Goal: Information Seeking & Learning: Find specific page/section

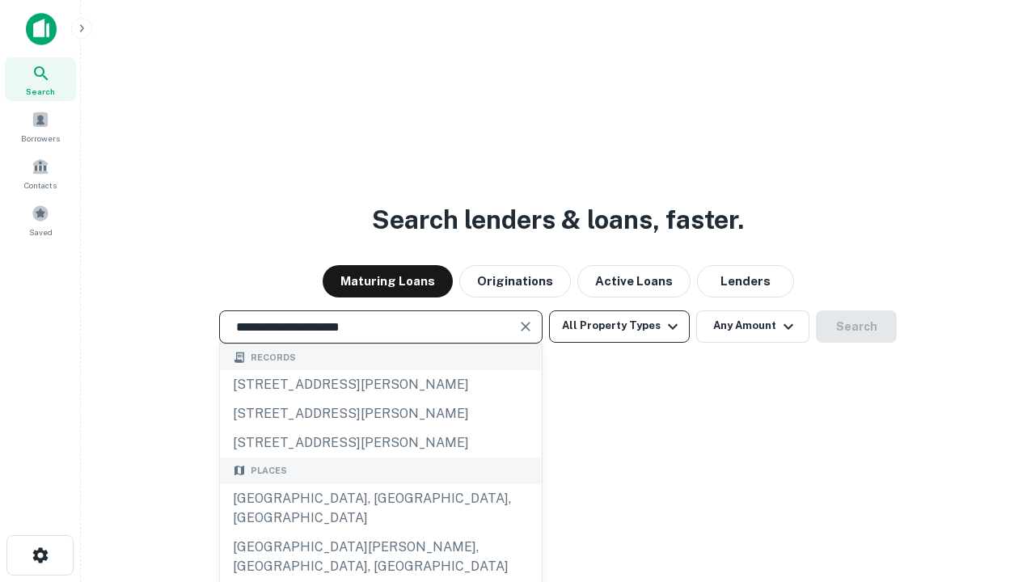
click at [380, 533] on div "Santa Monica, CA, USA" at bounding box center [381, 509] width 322 height 49
click at [620, 326] on button "All Property Types" at bounding box center [619, 327] width 141 height 32
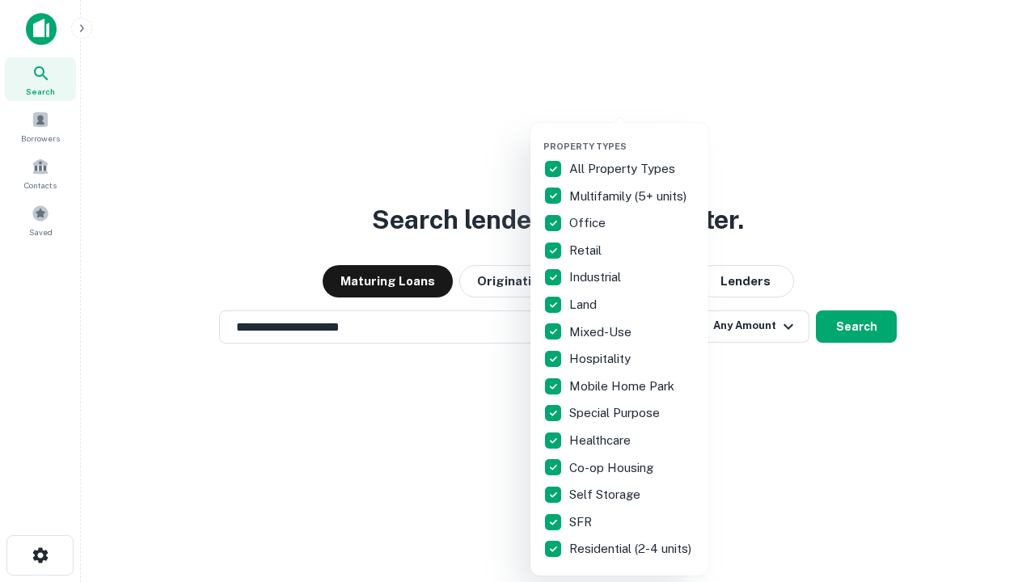
type input "**********"
click at [633, 136] on button "button" at bounding box center [633, 136] width 178 height 1
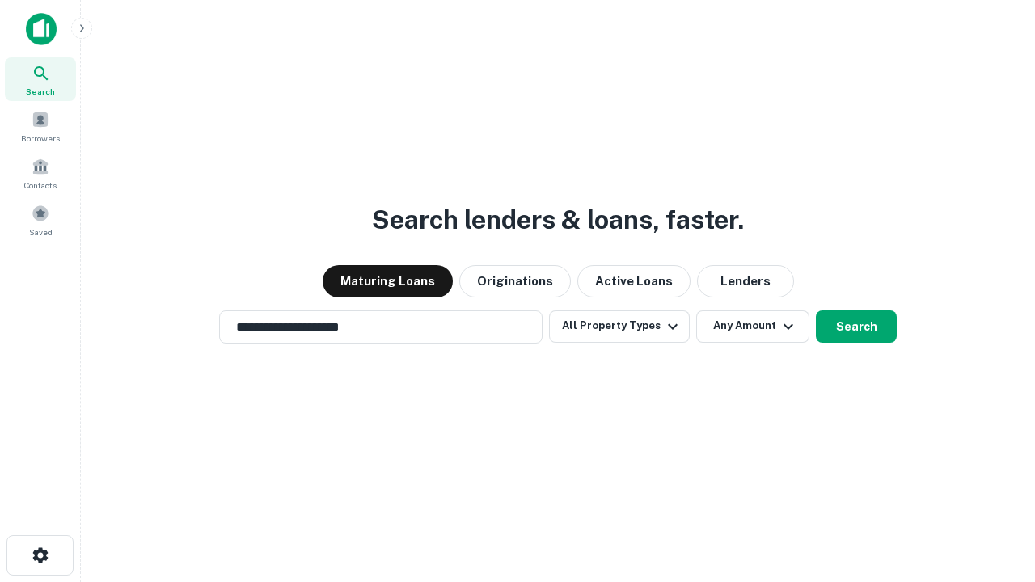
scroll to position [25, 0]
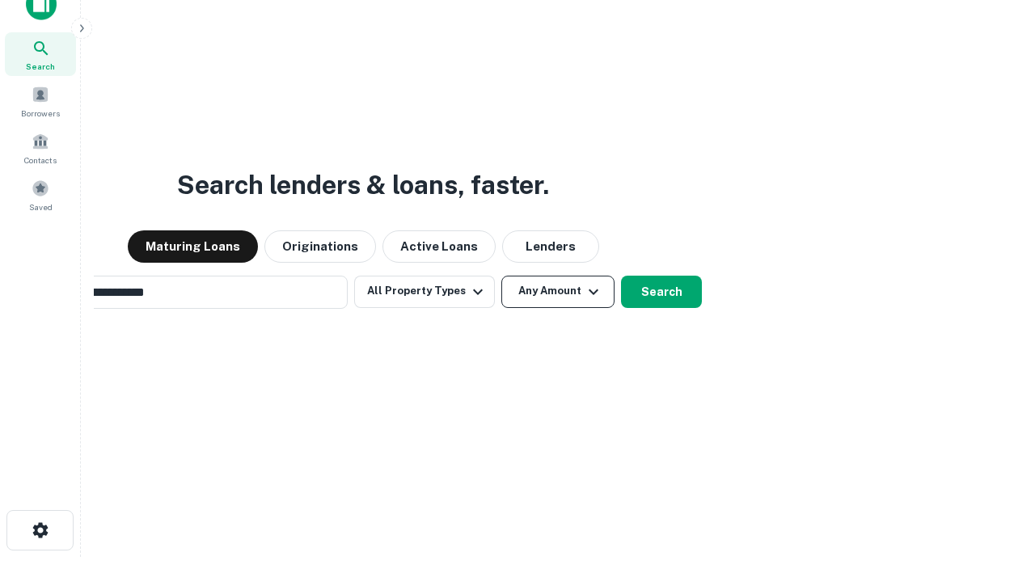
click at [502, 276] on button "Any Amount" at bounding box center [558, 292] width 113 height 32
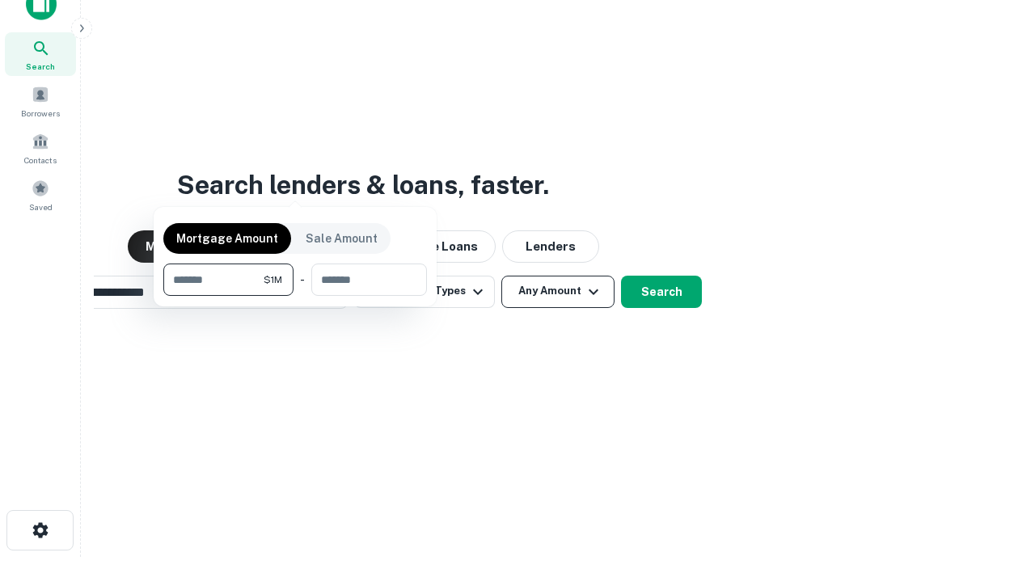
scroll to position [116, 458]
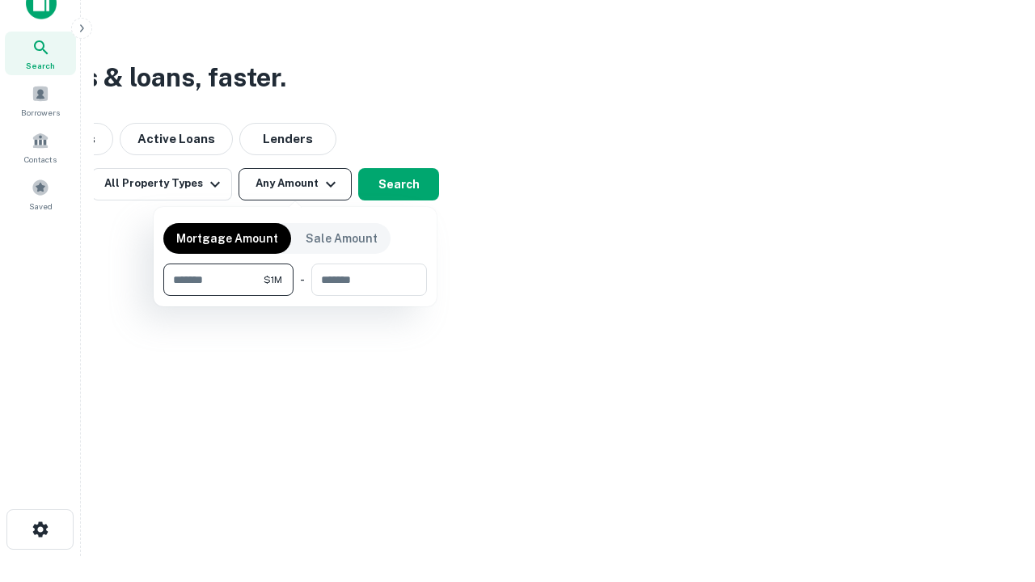
type input "*******"
click at [295, 296] on button "button" at bounding box center [295, 296] width 264 height 1
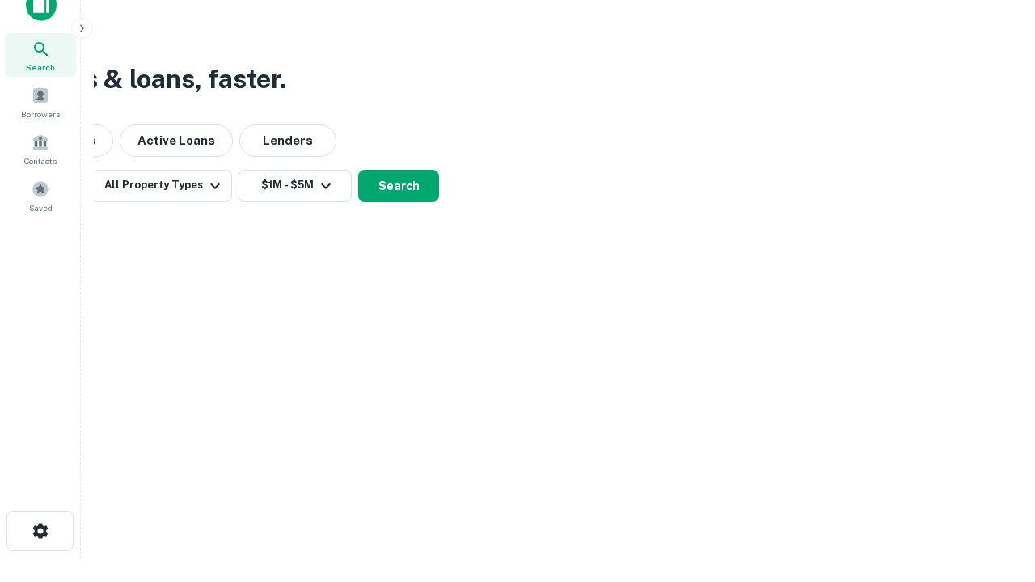
scroll to position [10, 299]
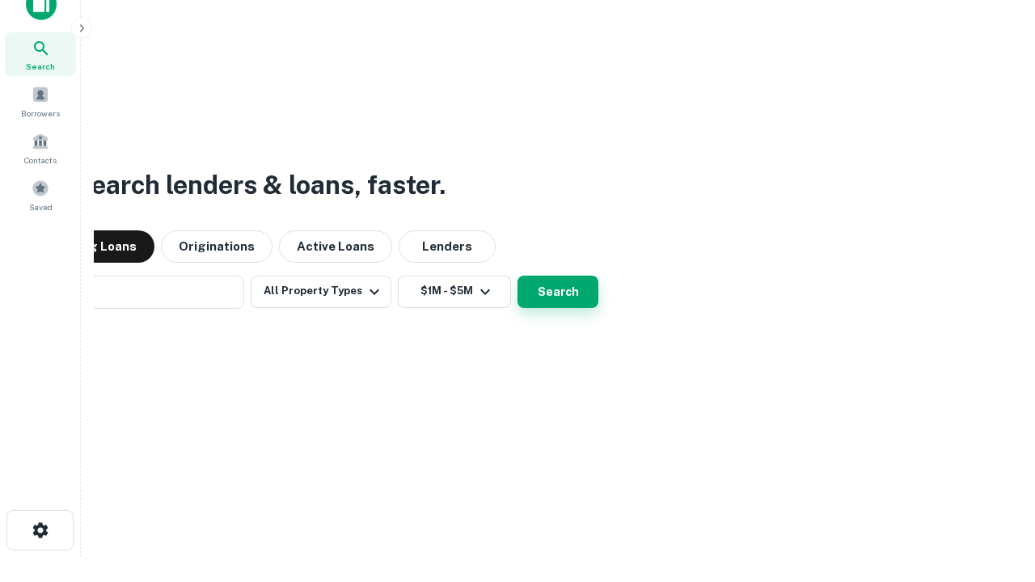
click at [518, 276] on button "Search" at bounding box center [558, 292] width 81 height 32
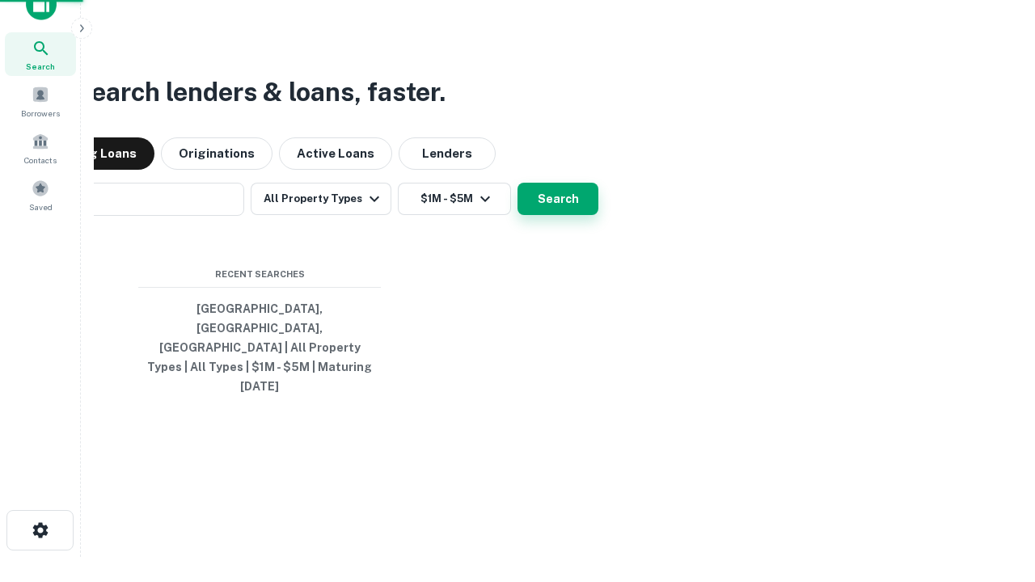
scroll to position [43, 458]
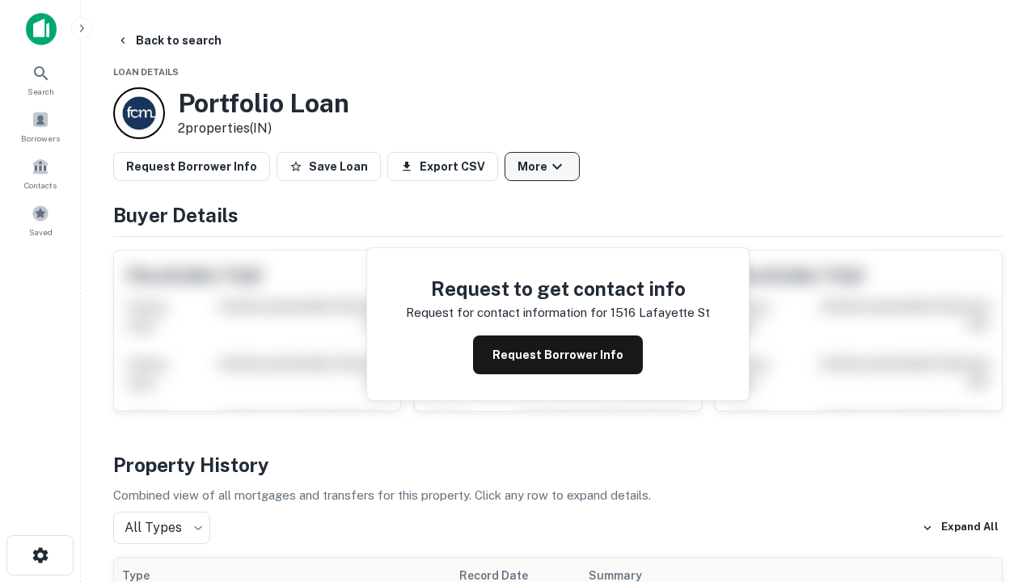
click at [542, 167] on button "More" at bounding box center [542, 166] width 75 height 29
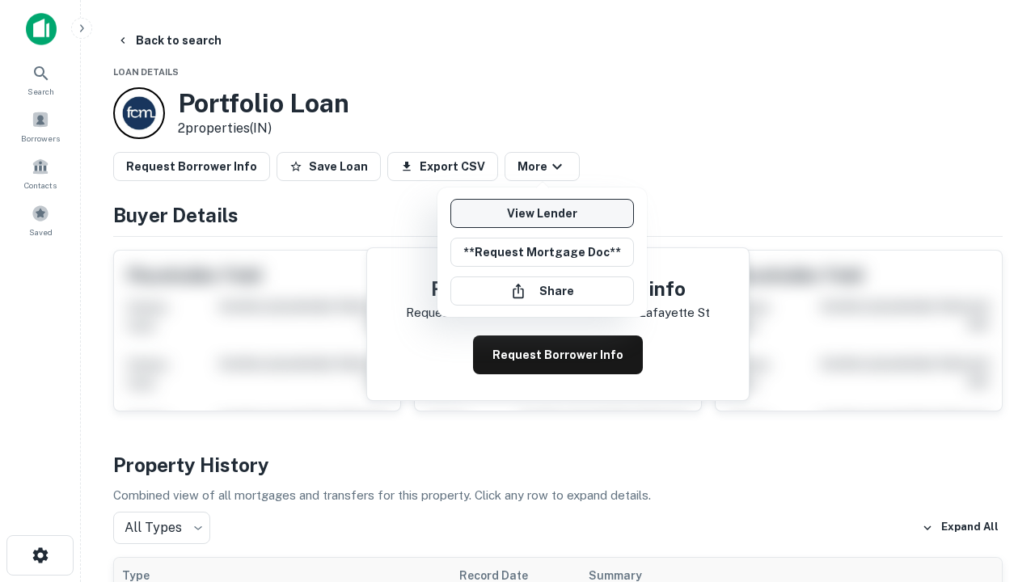
click at [542, 214] on link "View Lender" at bounding box center [543, 213] width 184 height 29
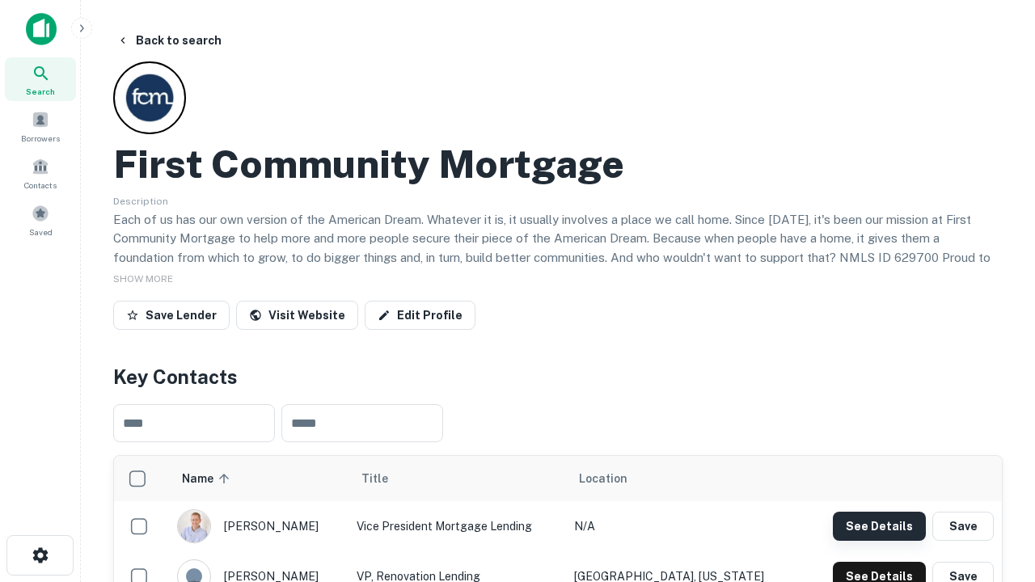
click at [879, 526] on button "See Details" at bounding box center [879, 526] width 93 height 29
click at [40, 556] on icon "button" at bounding box center [40, 555] width 19 height 19
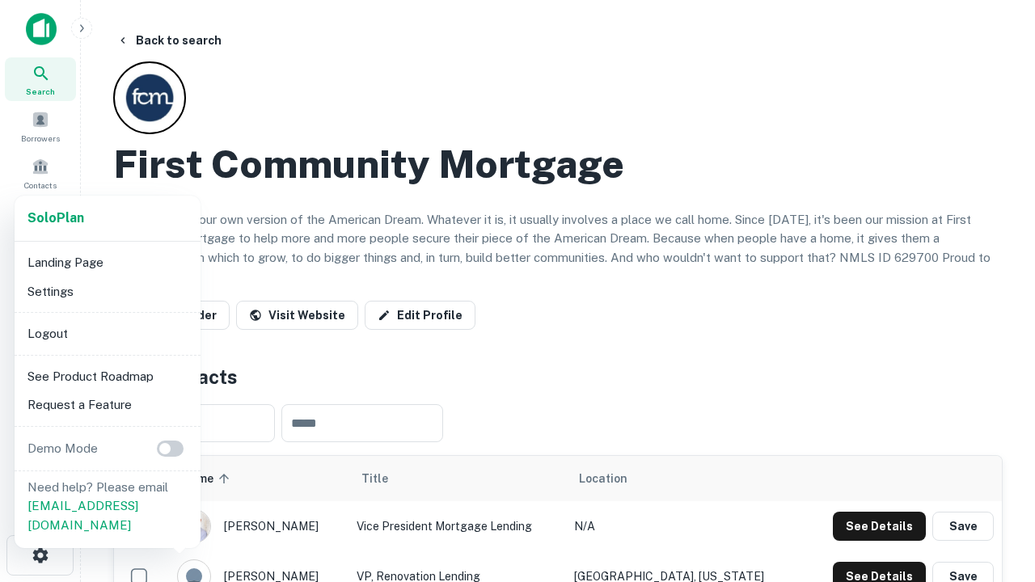
click at [107, 333] on li "Logout" at bounding box center [107, 334] width 173 height 29
